Goal: Navigation & Orientation: Find specific page/section

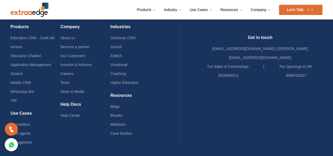
scroll to position [1199, 0]
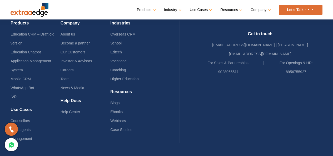
click at [70, 77] on link "Team" at bounding box center [65, 79] width 9 height 4
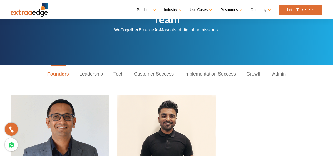
scroll to position [15, 0]
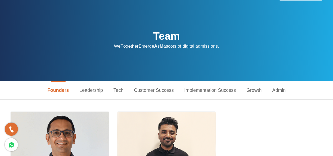
drag, startPoint x: 336, startPoint y: 13, endPoint x: 314, endPoint y: 18, distance: 22.8
